Goal: Information Seeking & Learning: Find specific fact

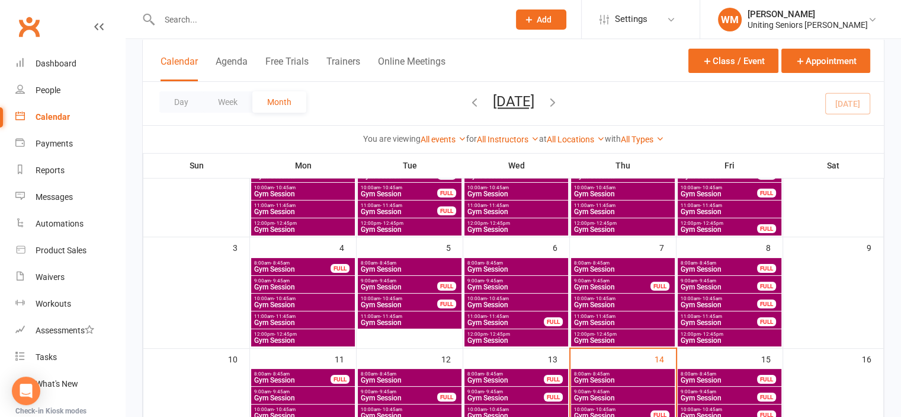
scroll to position [178, 0]
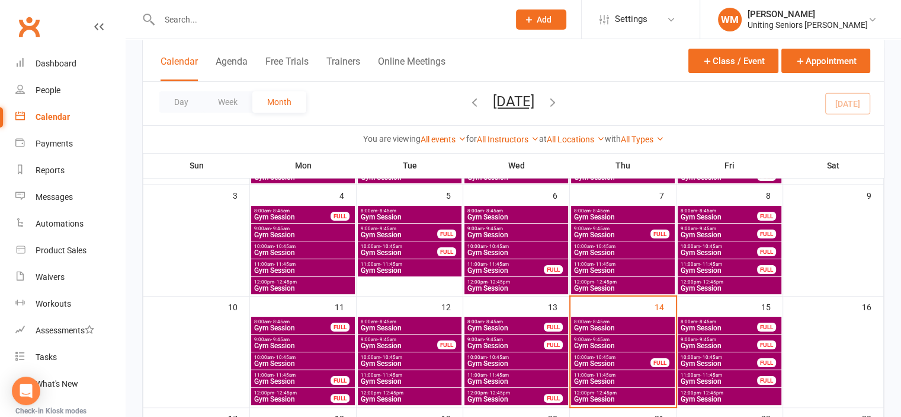
click at [604, 338] on span "- 9:45am" at bounding box center [600, 339] width 19 height 5
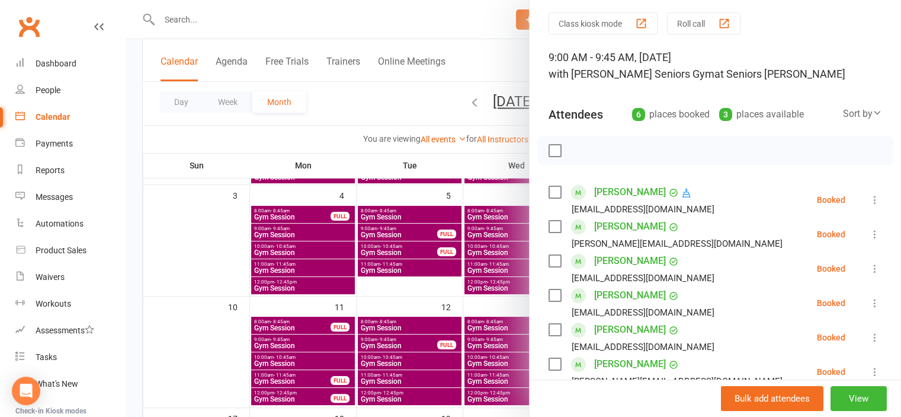
scroll to position [59, 0]
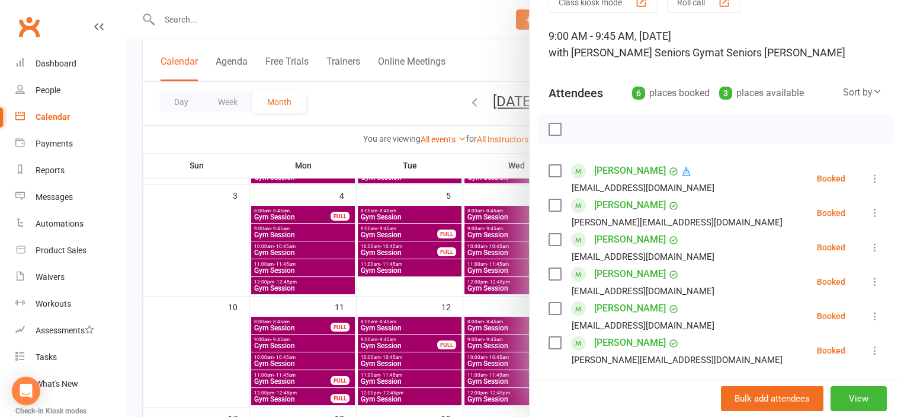
click at [628, 171] on link "[PERSON_NAME]" at bounding box center [630, 170] width 72 height 19
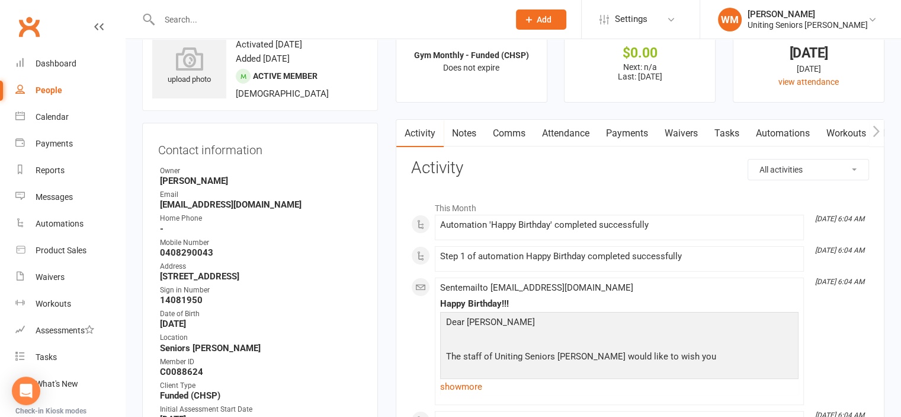
scroll to position [59, 0]
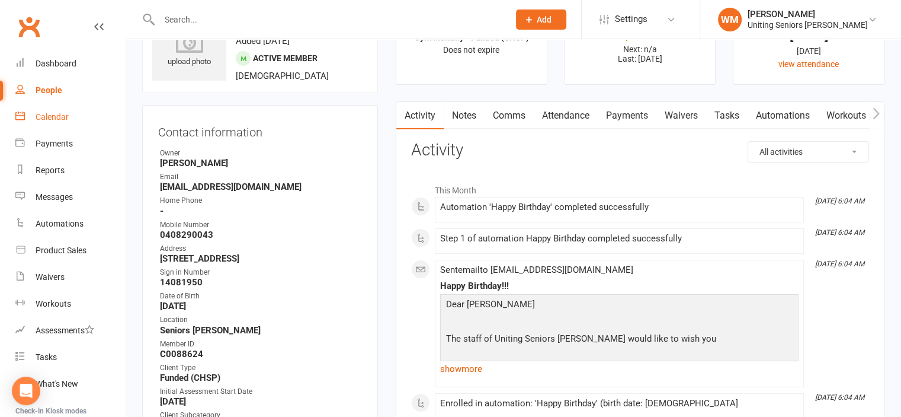
click at [49, 119] on div "Calendar" at bounding box center [52, 116] width 33 height 9
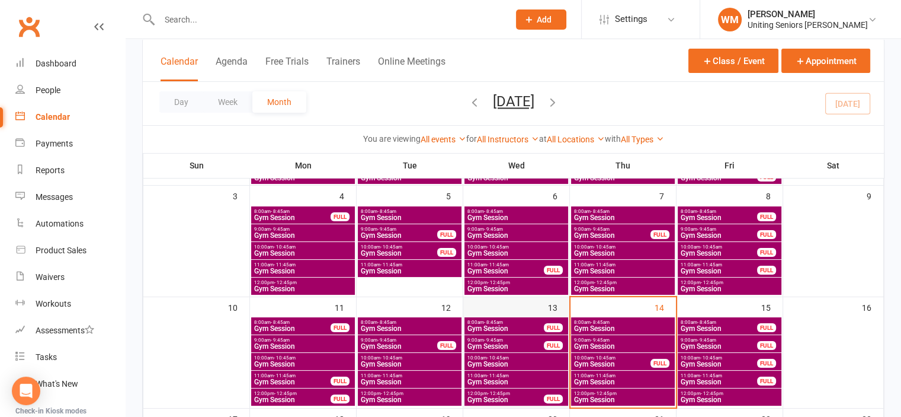
scroll to position [178, 0]
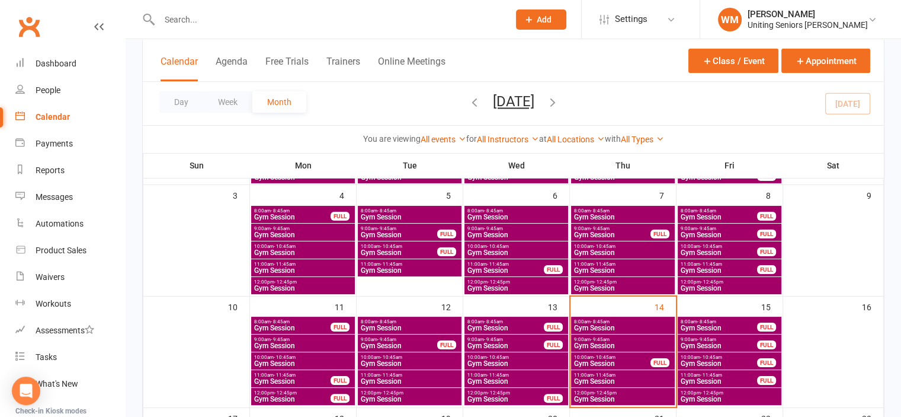
click at [609, 346] on span "Gym Session" at bounding box center [623, 345] width 99 height 7
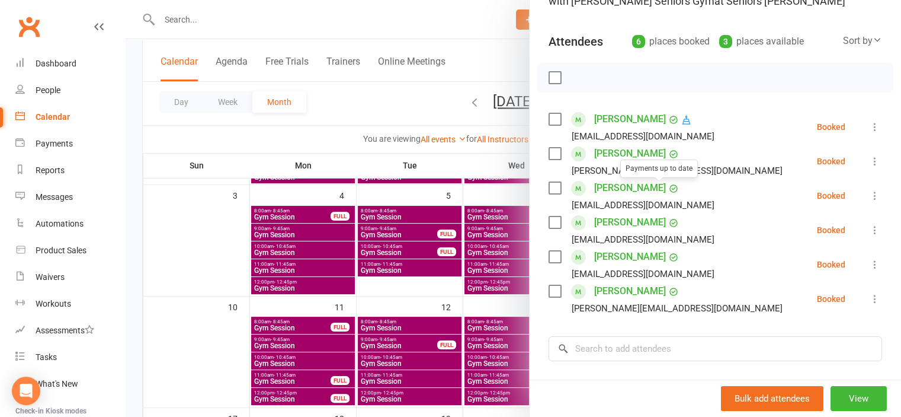
scroll to position [119, 0]
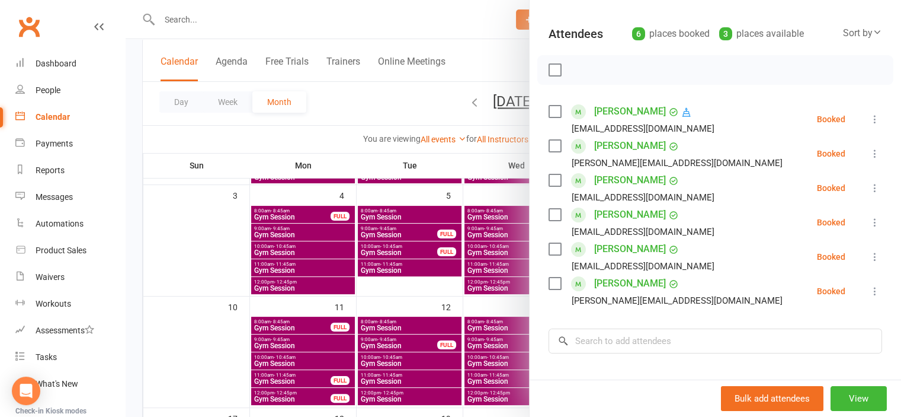
click at [196, 338] on div at bounding box center [514, 208] width 776 height 417
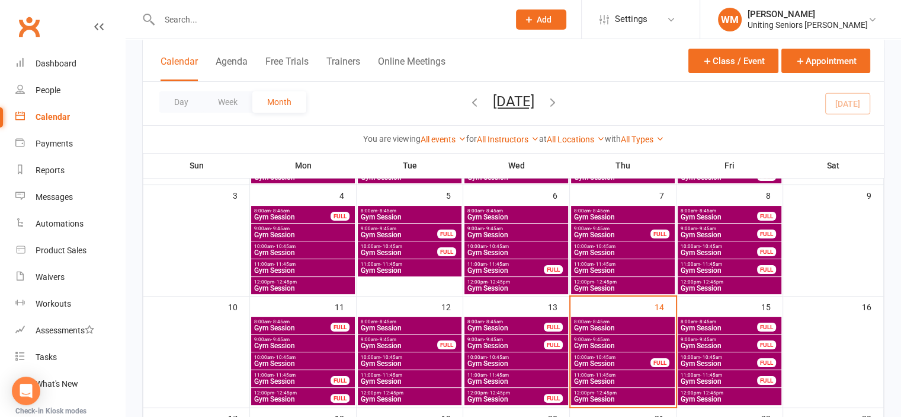
click at [611, 360] on span "Gym Session" at bounding box center [613, 363] width 78 height 7
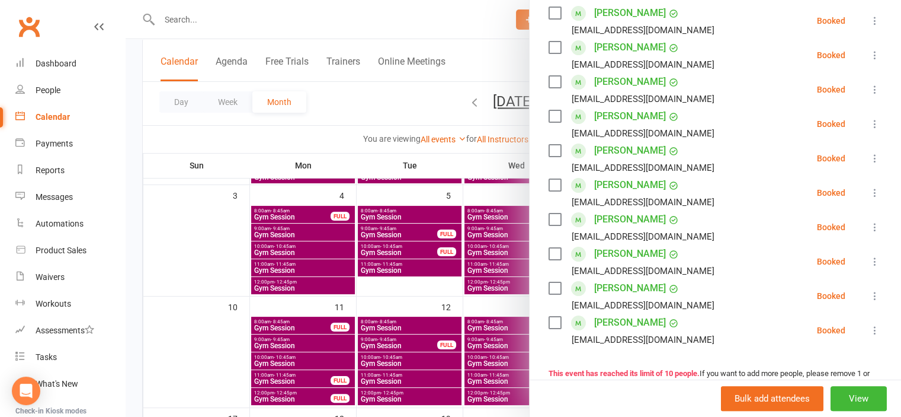
scroll to position [237, 0]
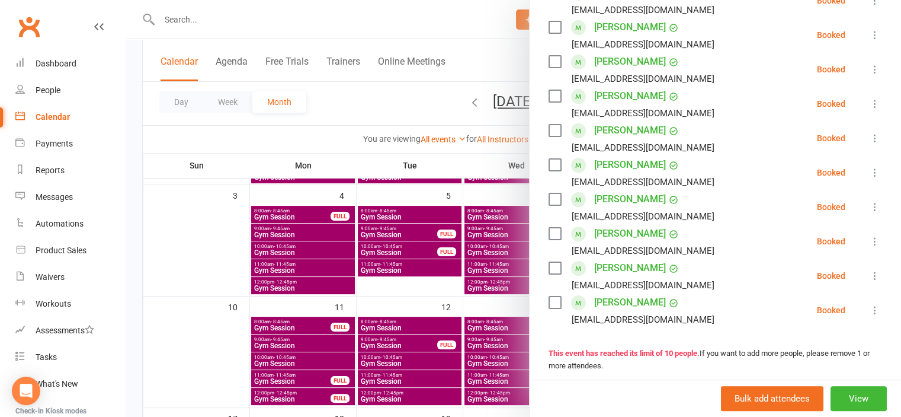
click at [247, 354] on div at bounding box center [514, 208] width 776 height 417
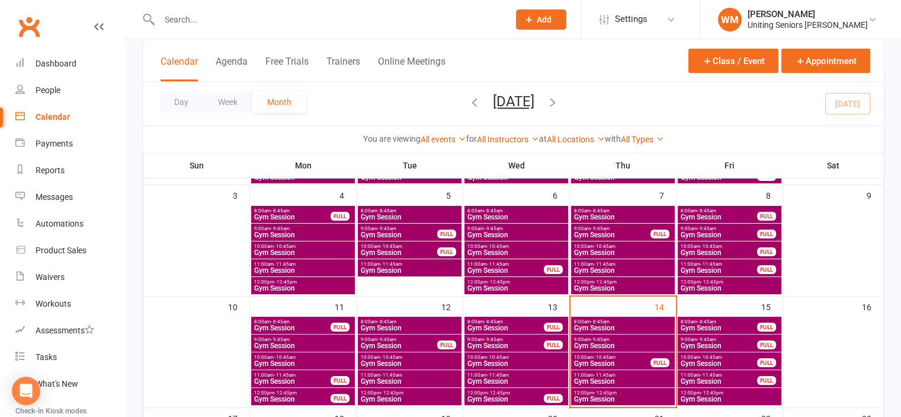
click at [582, 361] on span "Gym Session" at bounding box center [613, 363] width 78 height 7
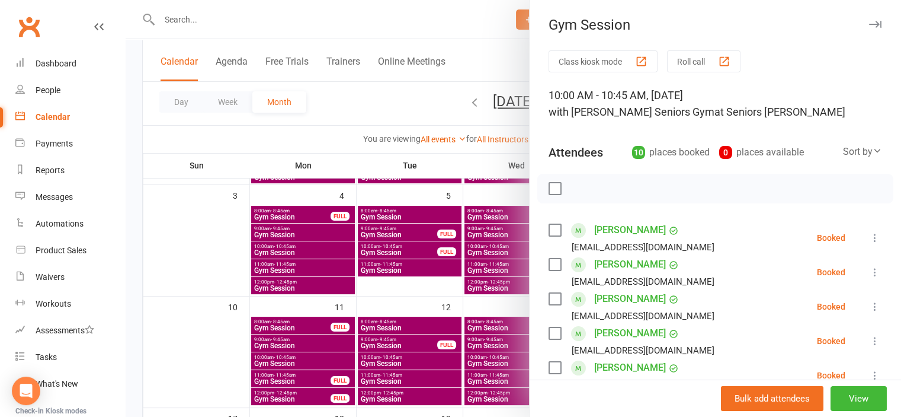
click at [229, 365] on div at bounding box center [514, 208] width 776 height 417
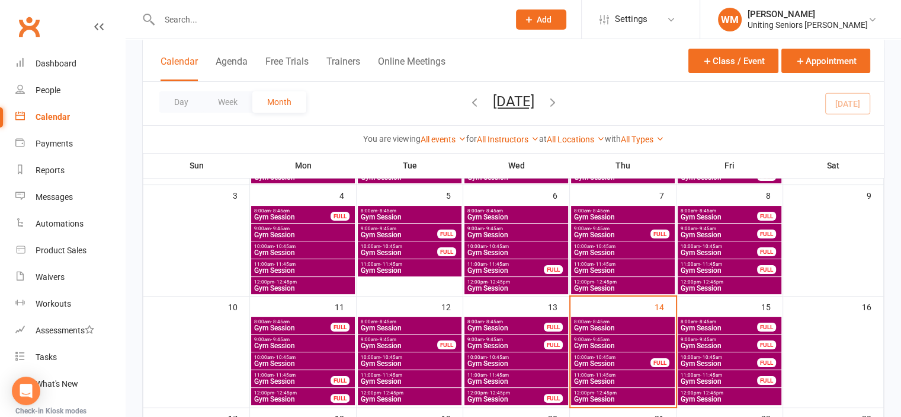
click at [590, 355] on span "10:00am - 10:45am" at bounding box center [613, 356] width 78 height 5
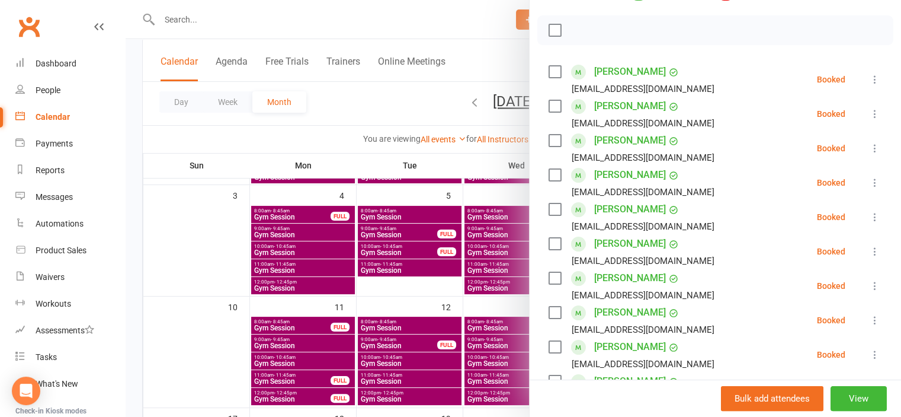
scroll to position [178, 0]
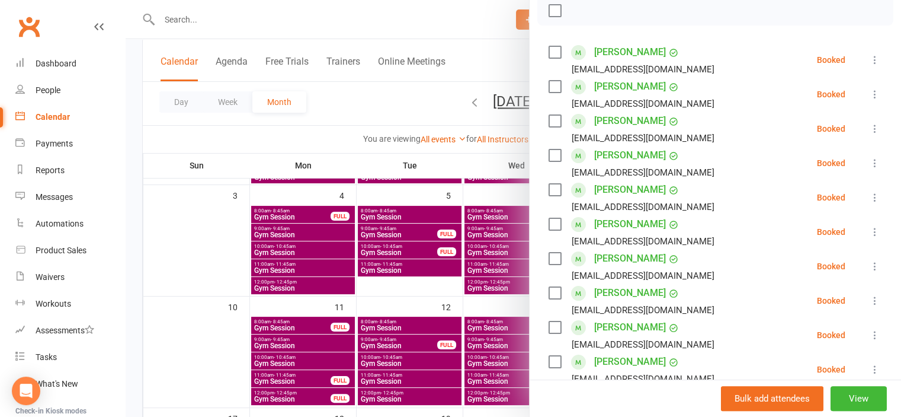
click at [205, 364] on div at bounding box center [514, 208] width 776 height 417
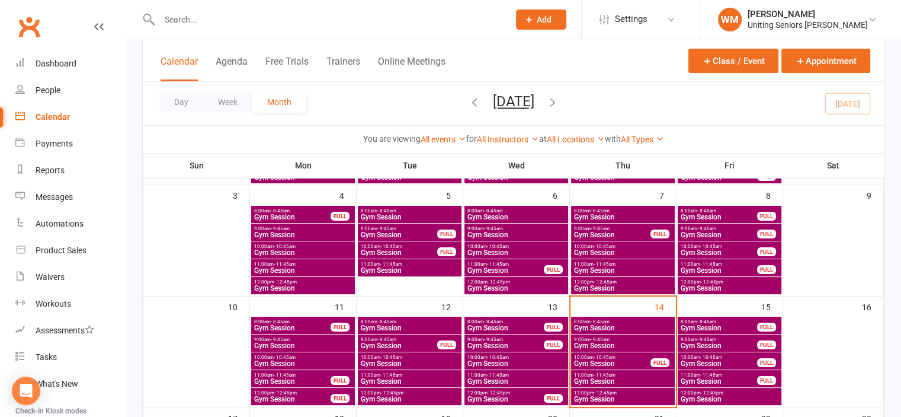
click at [602, 379] on span "Gym Session" at bounding box center [623, 380] width 99 height 7
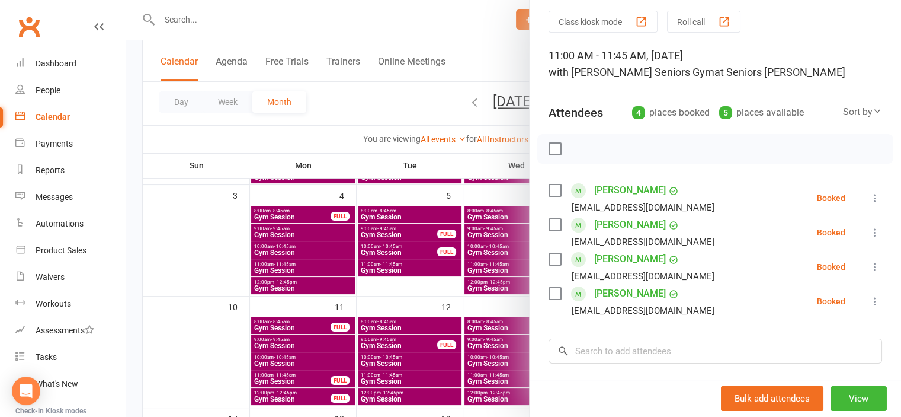
scroll to position [59, 0]
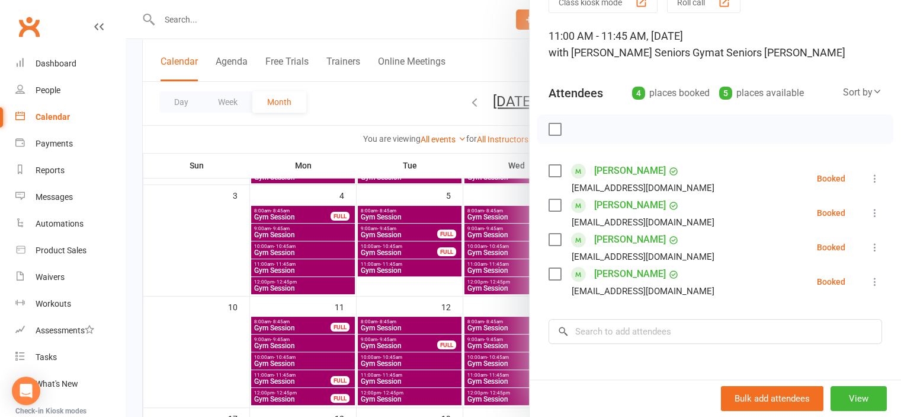
click at [220, 337] on div at bounding box center [514, 208] width 776 height 417
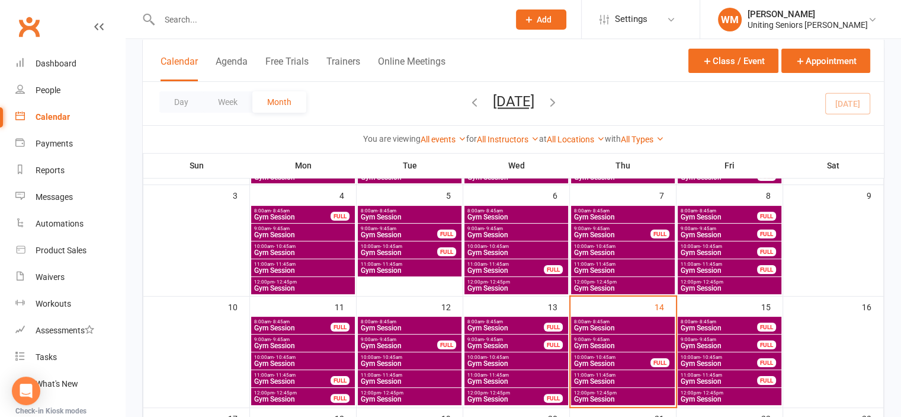
click at [606, 393] on span "- 12:45pm" at bounding box center [605, 392] width 23 height 5
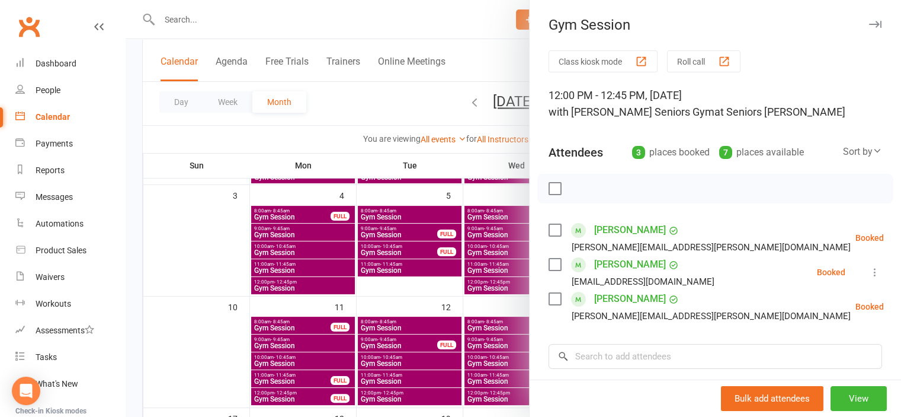
click at [228, 345] on div at bounding box center [514, 208] width 776 height 417
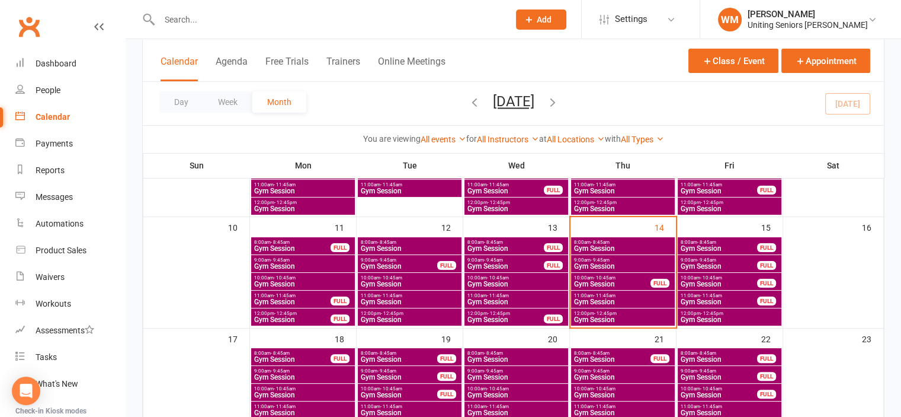
scroll to position [237, 0]
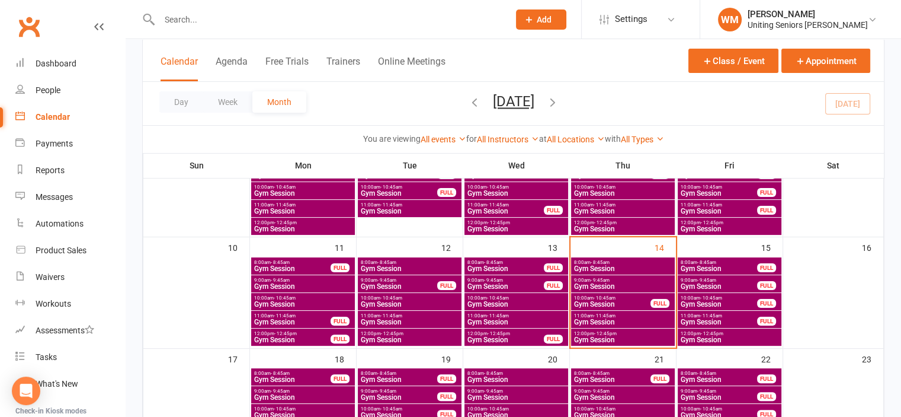
click at [609, 267] on span "Gym Session" at bounding box center [623, 268] width 99 height 7
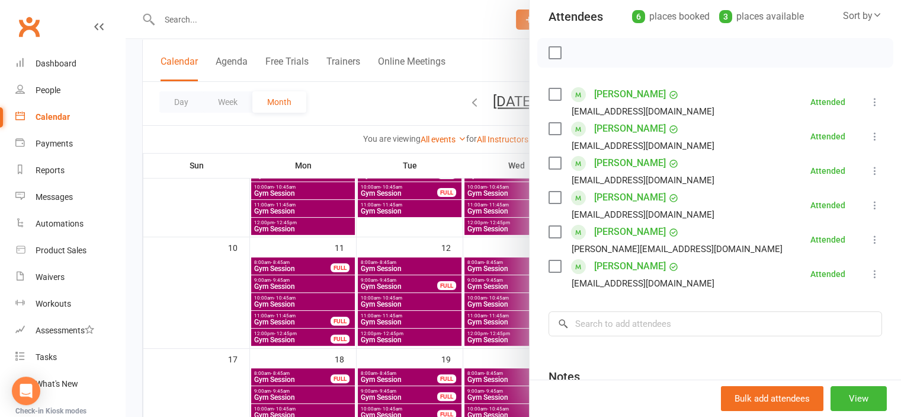
scroll to position [178, 0]
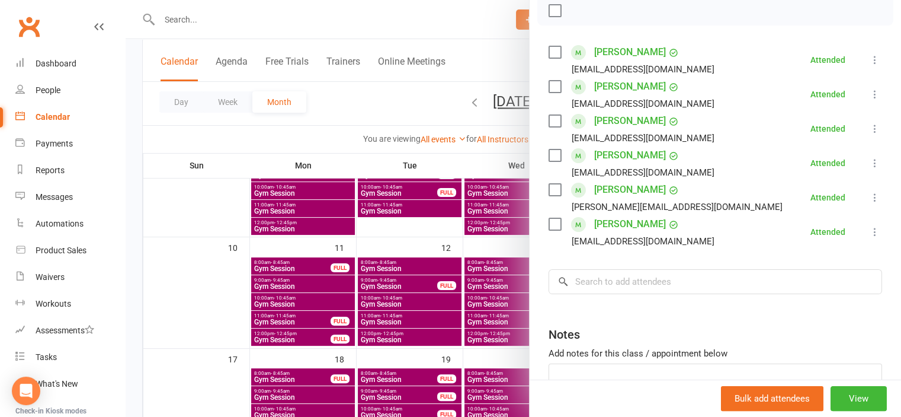
click at [225, 296] on div at bounding box center [514, 208] width 776 height 417
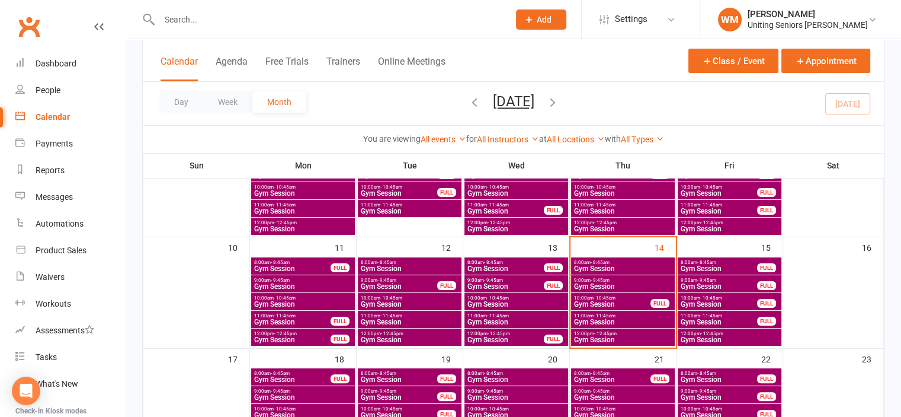
click at [588, 277] on span "9:00am - 9:45am" at bounding box center [623, 279] width 99 height 5
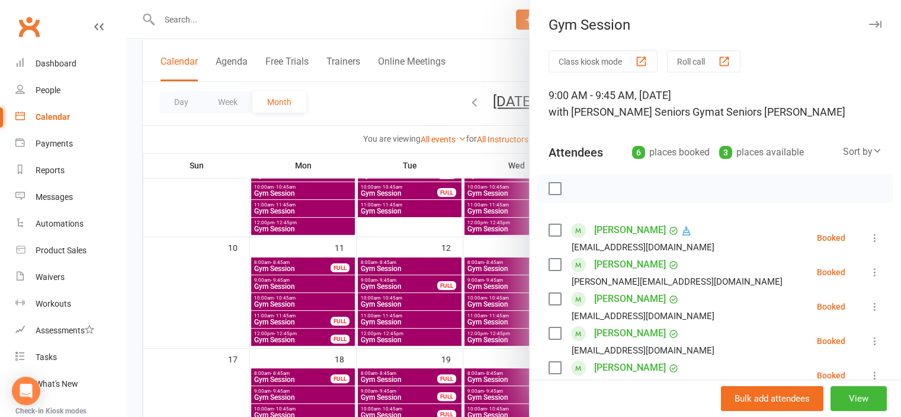
scroll to position [59, 0]
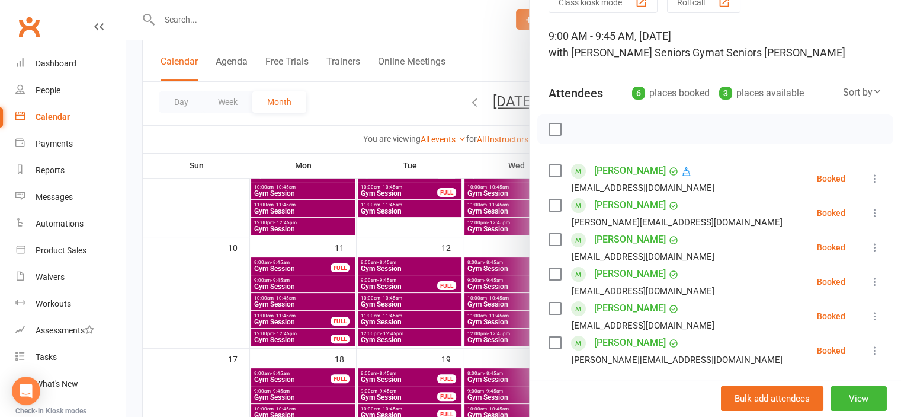
click at [623, 271] on link "[PERSON_NAME]" at bounding box center [630, 273] width 72 height 19
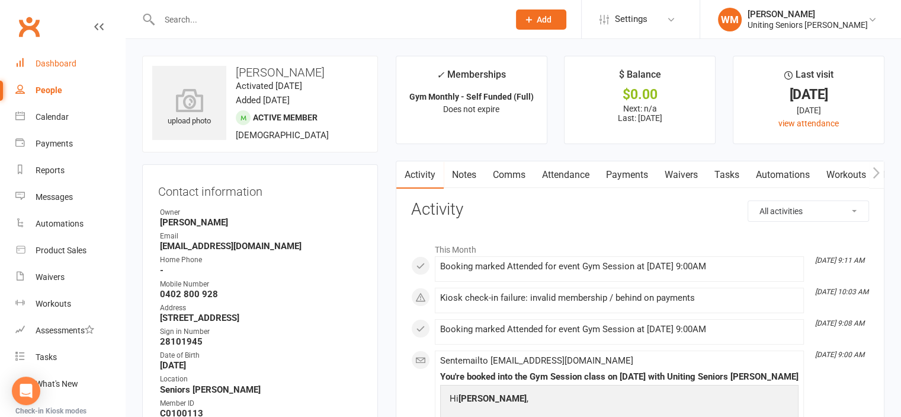
click at [58, 61] on div "Dashboard" at bounding box center [56, 63] width 41 height 9
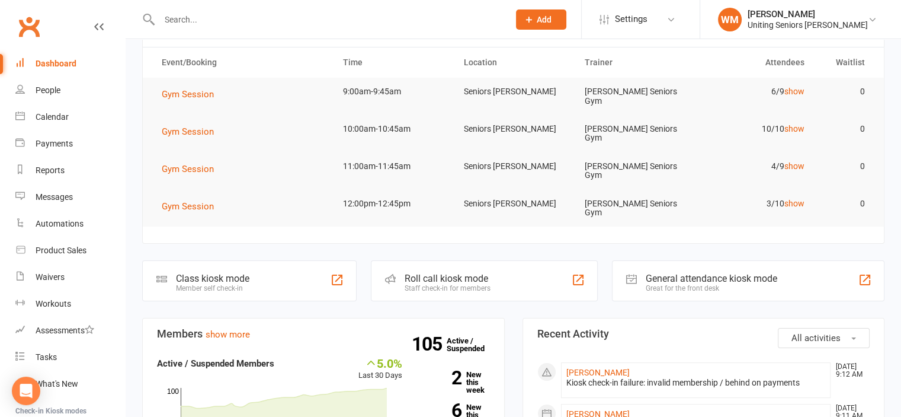
scroll to position [178, 0]
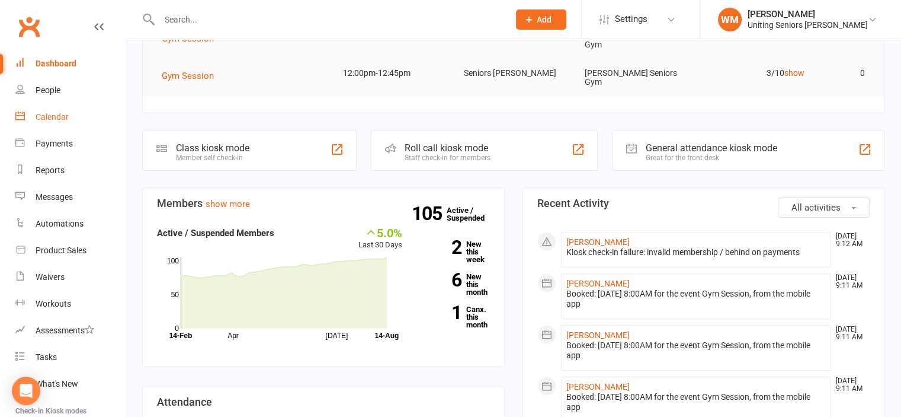
click at [62, 109] on link "Calendar" at bounding box center [70, 117] width 110 height 27
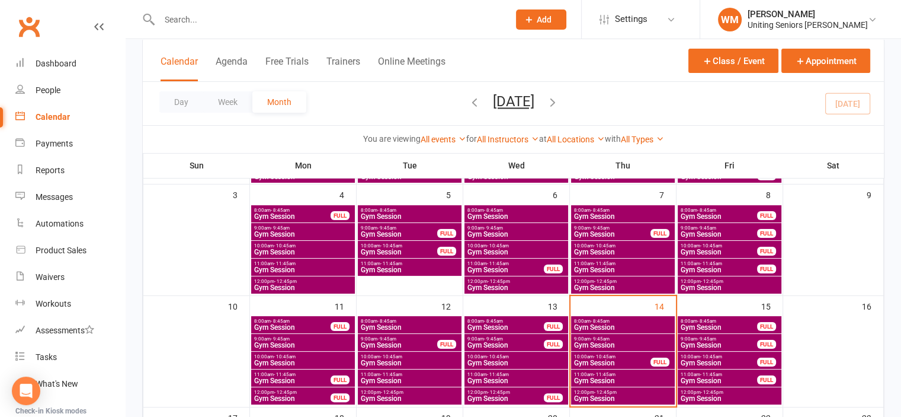
scroll to position [237, 0]
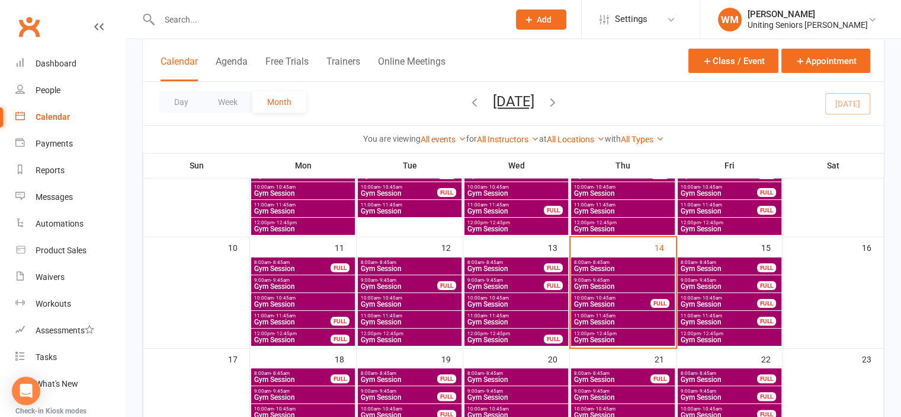
click at [728, 268] on span "Gym Session" at bounding box center [719, 268] width 78 height 7
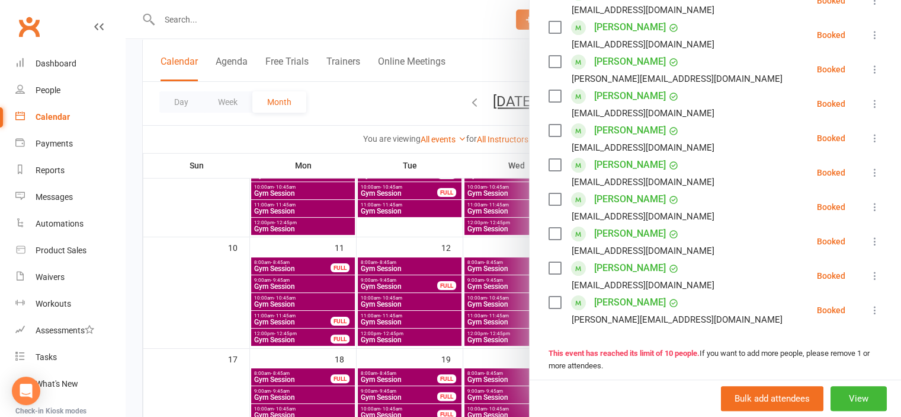
click at [180, 308] on div at bounding box center [514, 208] width 776 height 417
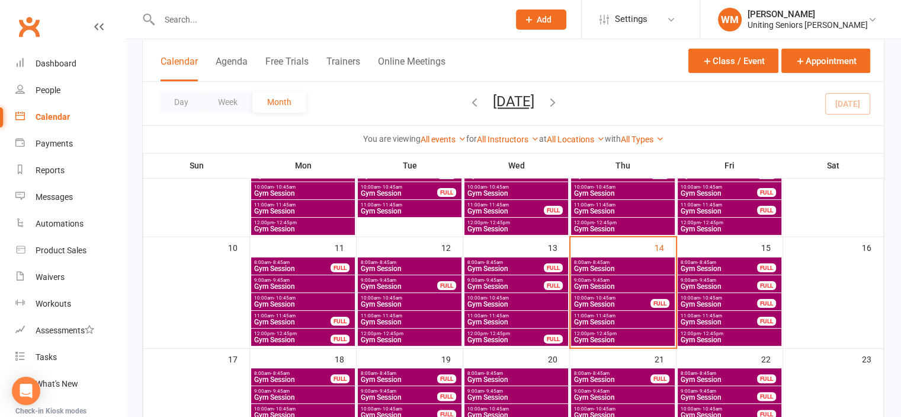
click at [715, 281] on span "- 9:45am" at bounding box center [706, 279] width 19 height 5
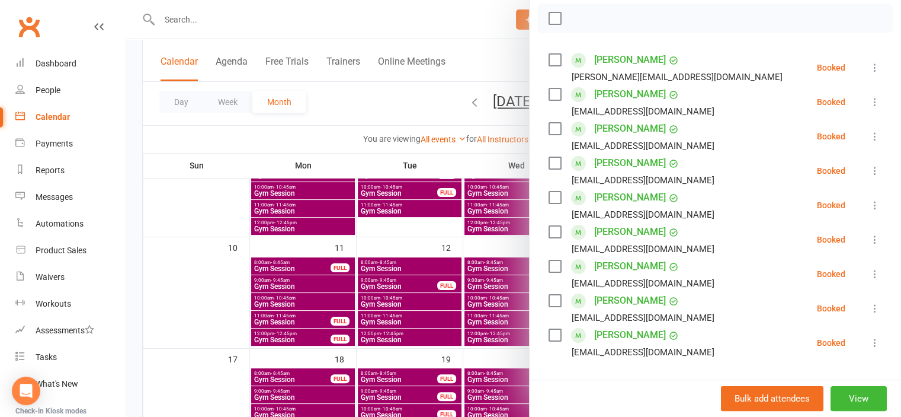
scroll to position [296, 0]
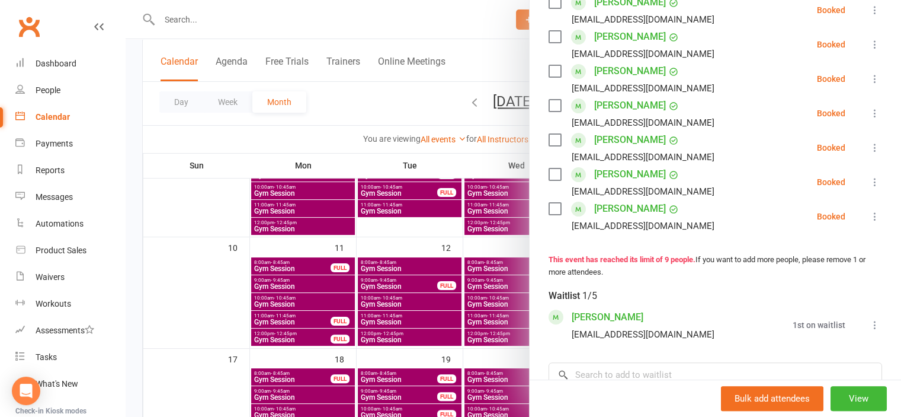
click at [195, 298] on div at bounding box center [514, 208] width 776 height 417
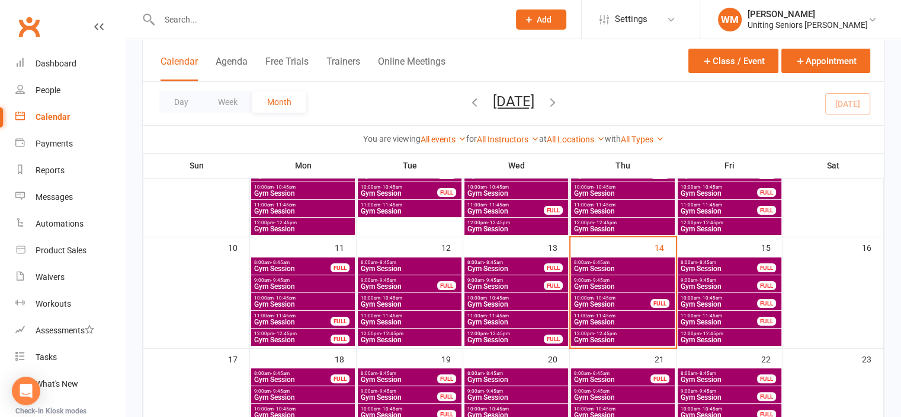
click at [694, 298] on span "10:00am - 10:45am" at bounding box center [719, 297] width 78 height 5
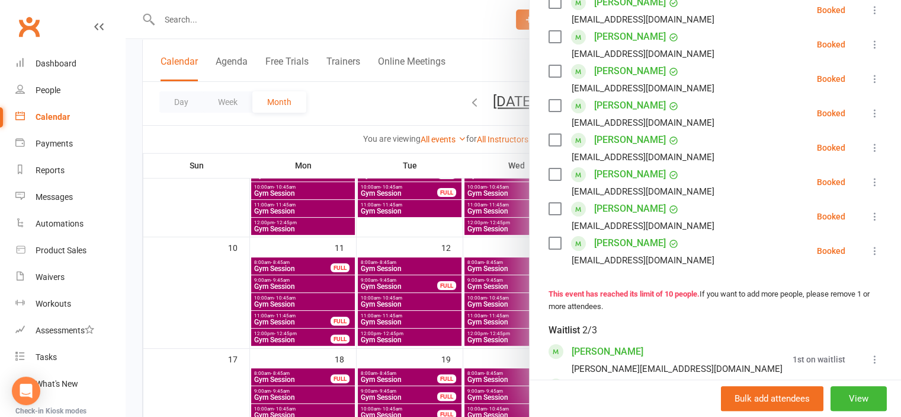
click at [223, 298] on div at bounding box center [514, 208] width 776 height 417
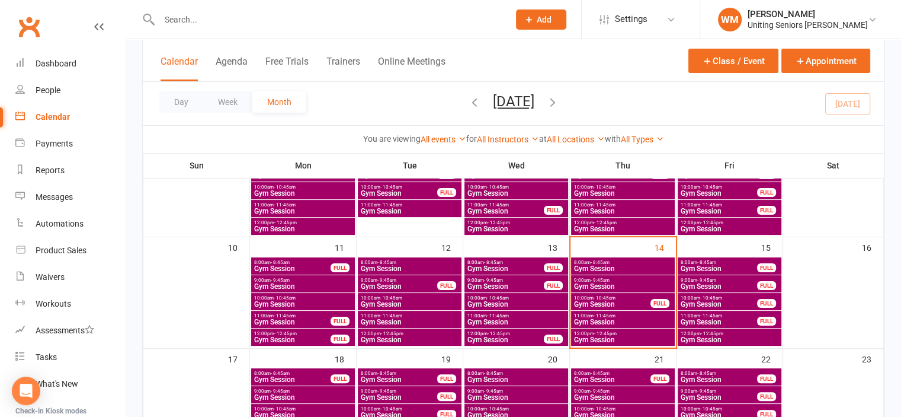
click at [693, 316] on span "11:00am - 11:45am" at bounding box center [719, 315] width 78 height 5
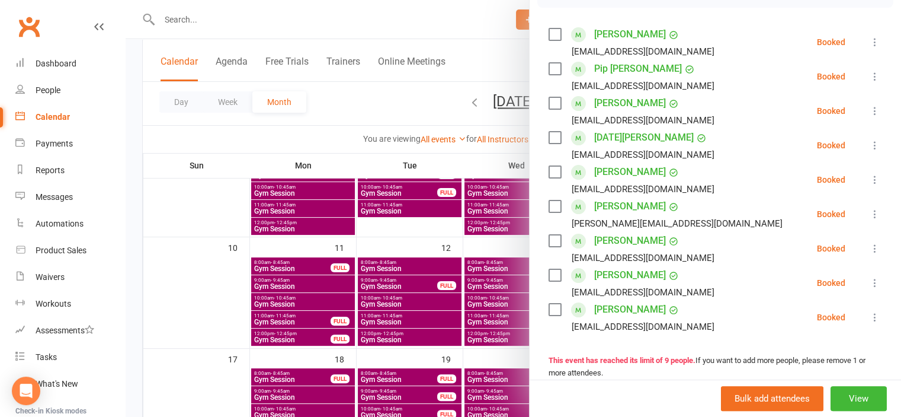
scroll to position [178, 0]
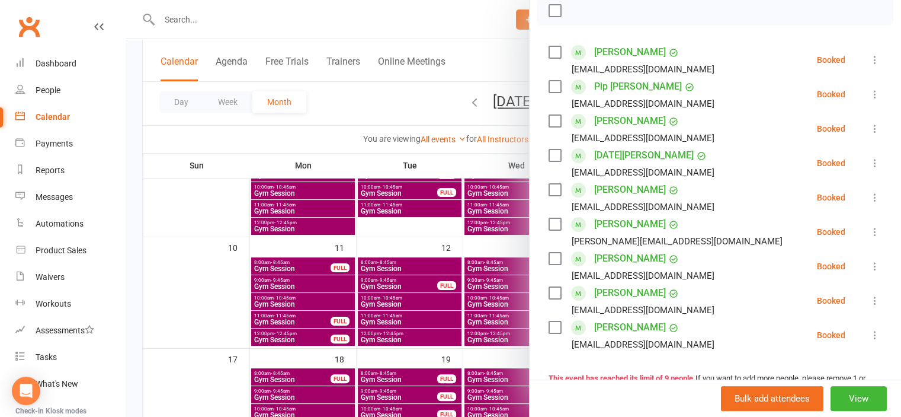
click at [198, 305] on div at bounding box center [514, 208] width 776 height 417
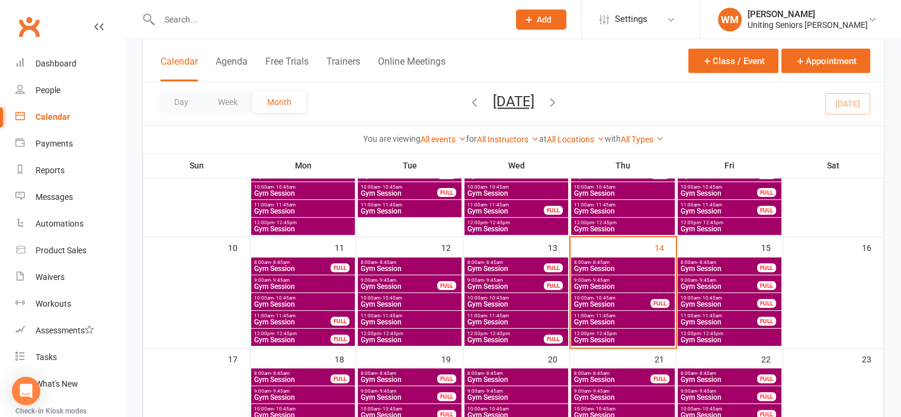
click at [728, 338] on span "Gym Session" at bounding box center [729, 339] width 99 height 7
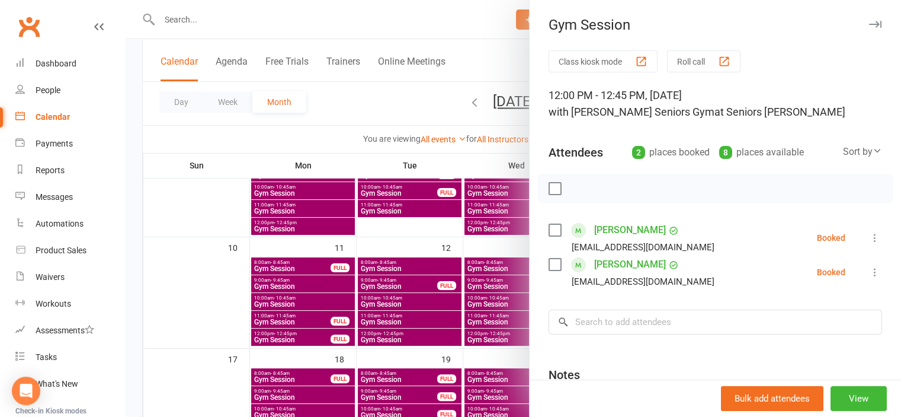
click at [238, 317] on div at bounding box center [514, 208] width 776 height 417
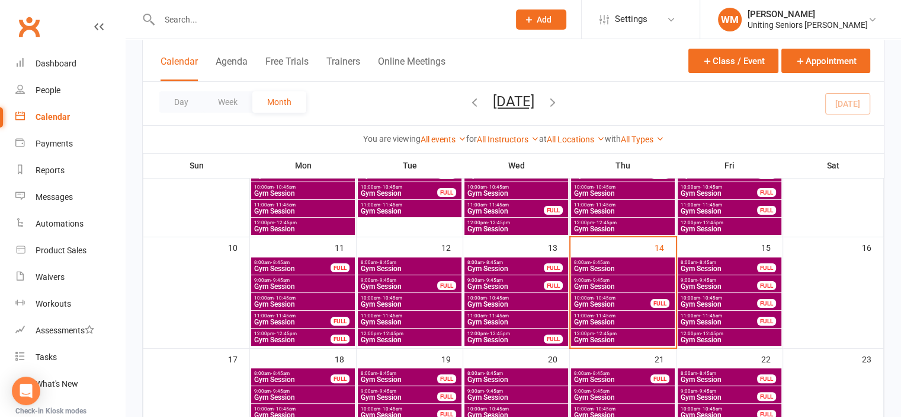
click at [188, 19] on input "text" at bounding box center [328, 19] width 345 height 17
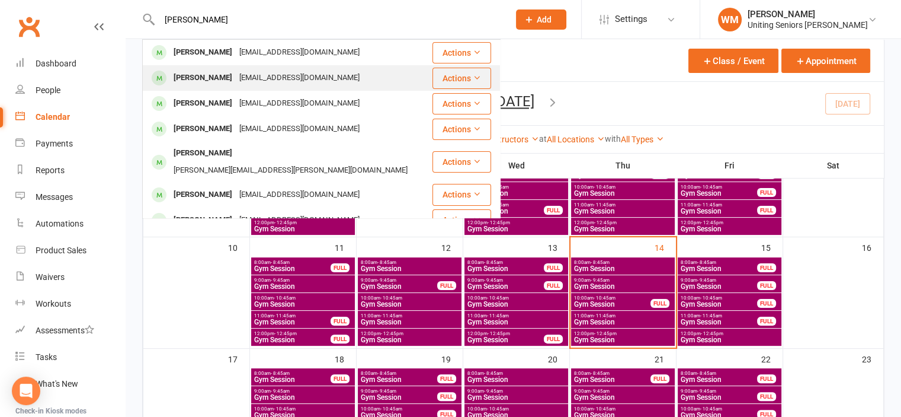
type input "[PERSON_NAME]"
click at [229, 71] on div "[PERSON_NAME]" at bounding box center [203, 77] width 66 height 17
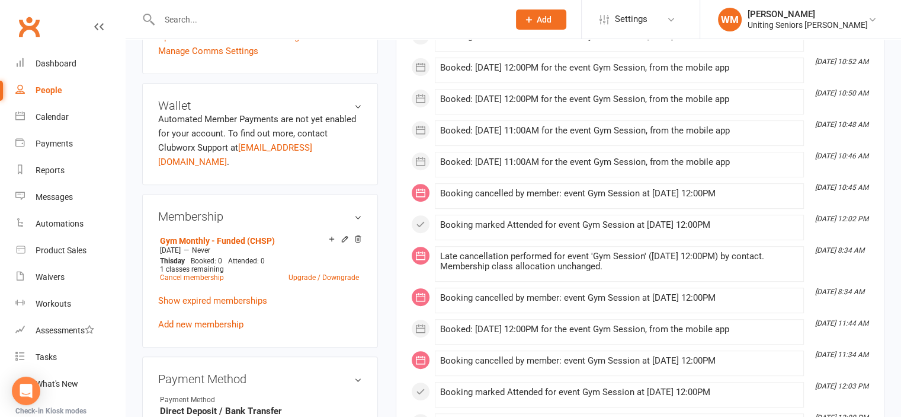
scroll to position [474, 0]
